Goal: Task Accomplishment & Management: Use online tool/utility

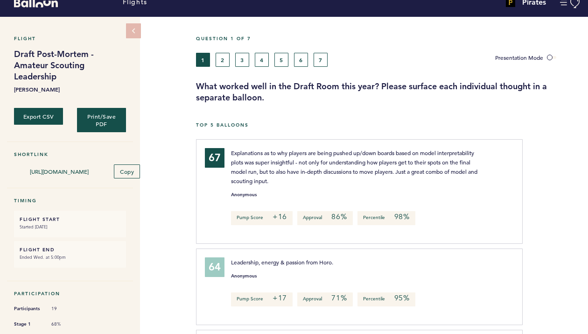
scroll to position [14, 0]
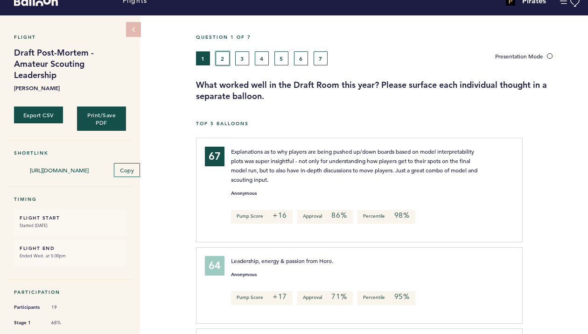
click at [223, 55] on button "2" at bounding box center [223, 58] width 14 height 14
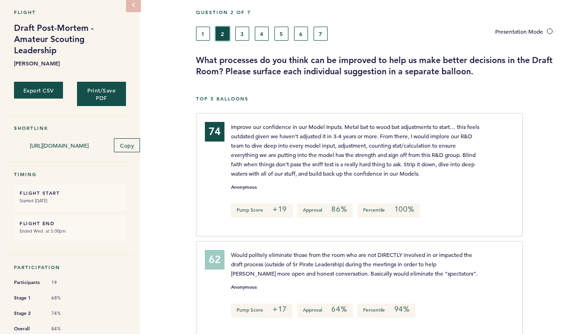
scroll to position [33, 0]
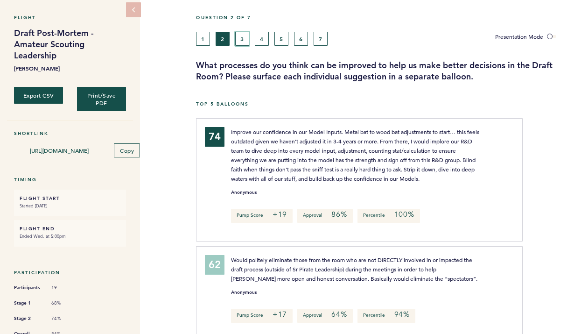
click at [247, 39] on button "3" at bounding box center [242, 39] width 14 height 14
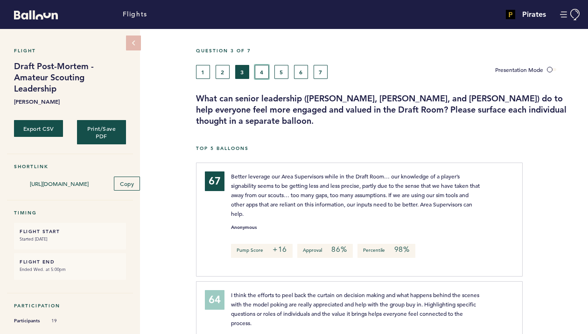
click at [260, 71] on button "4" at bounding box center [262, 72] width 14 height 14
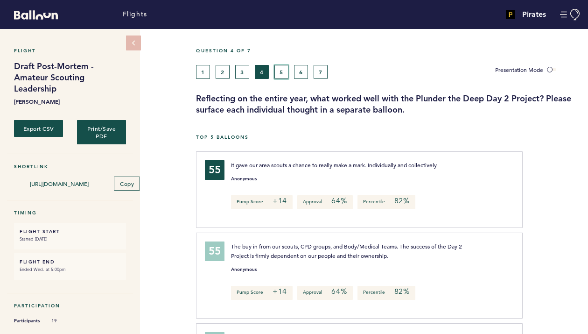
click at [286, 72] on button "5" at bounding box center [281, 72] width 14 height 14
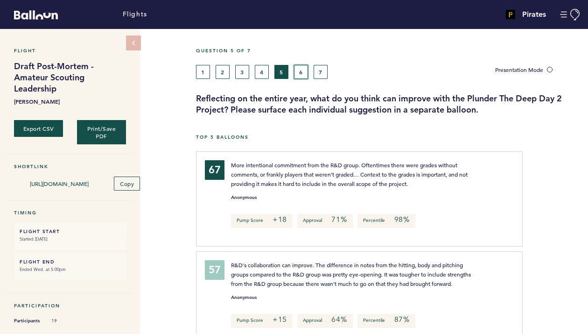
click at [303, 72] on button "6" at bounding box center [301, 72] width 14 height 14
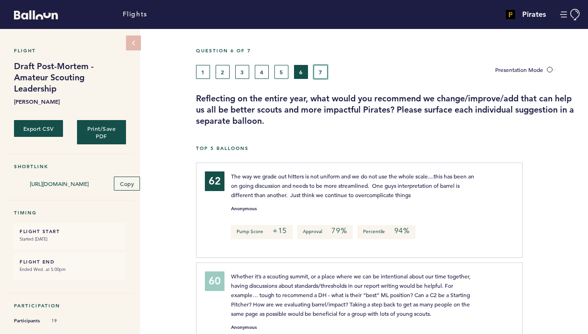
click at [321, 70] on button "7" at bounding box center [321, 72] width 14 height 14
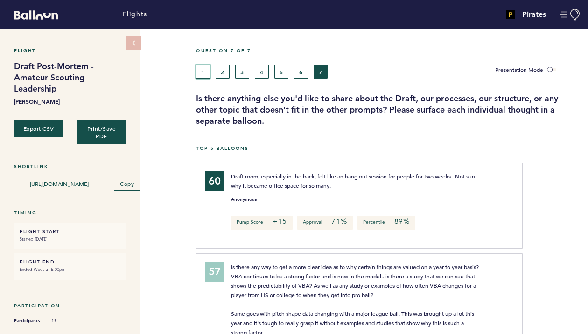
click at [207, 71] on button "1" at bounding box center [203, 72] width 14 height 14
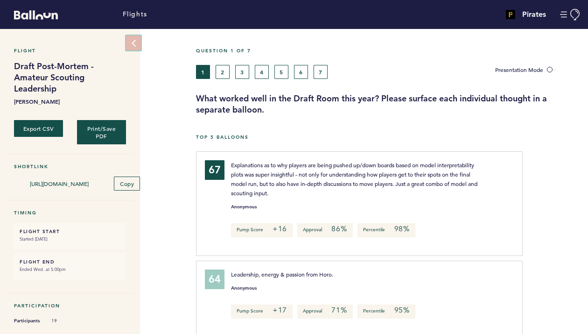
click at [133, 46] on icon at bounding box center [134, 43] width 8 height 8
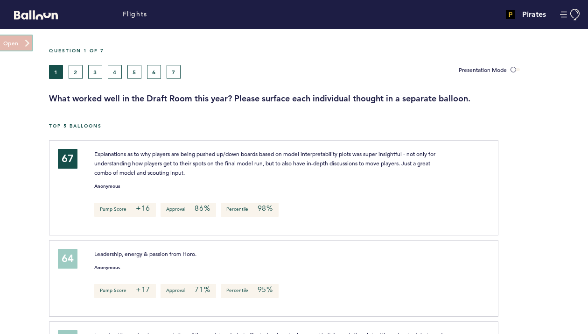
click at [4, 42] on button at bounding box center [16, 42] width 33 height 15
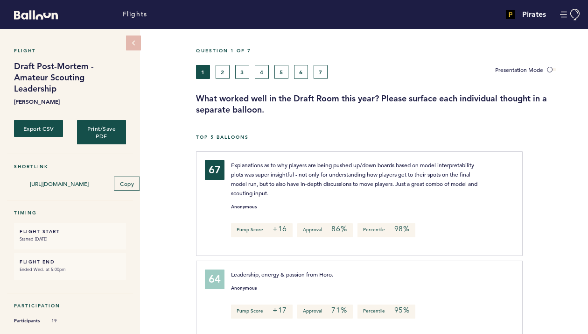
click at [406, 229] on em "98%" at bounding box center [401, 228] width 15 height 9
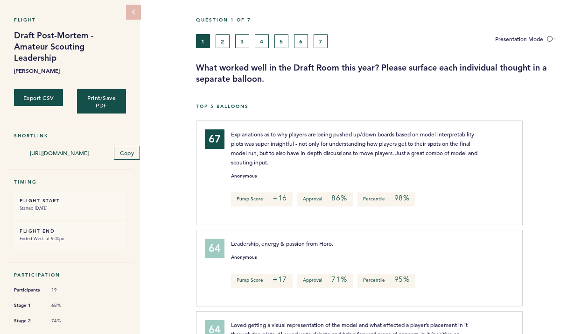
scroll to position [38, 0]
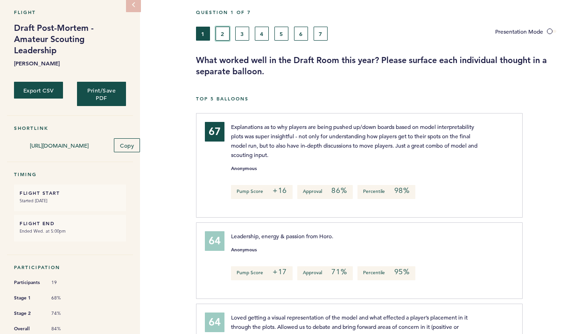
click at [223, 34] on button "2" at bounding box center [223, 34] width 14 height 14
